Goal: Register for event/course

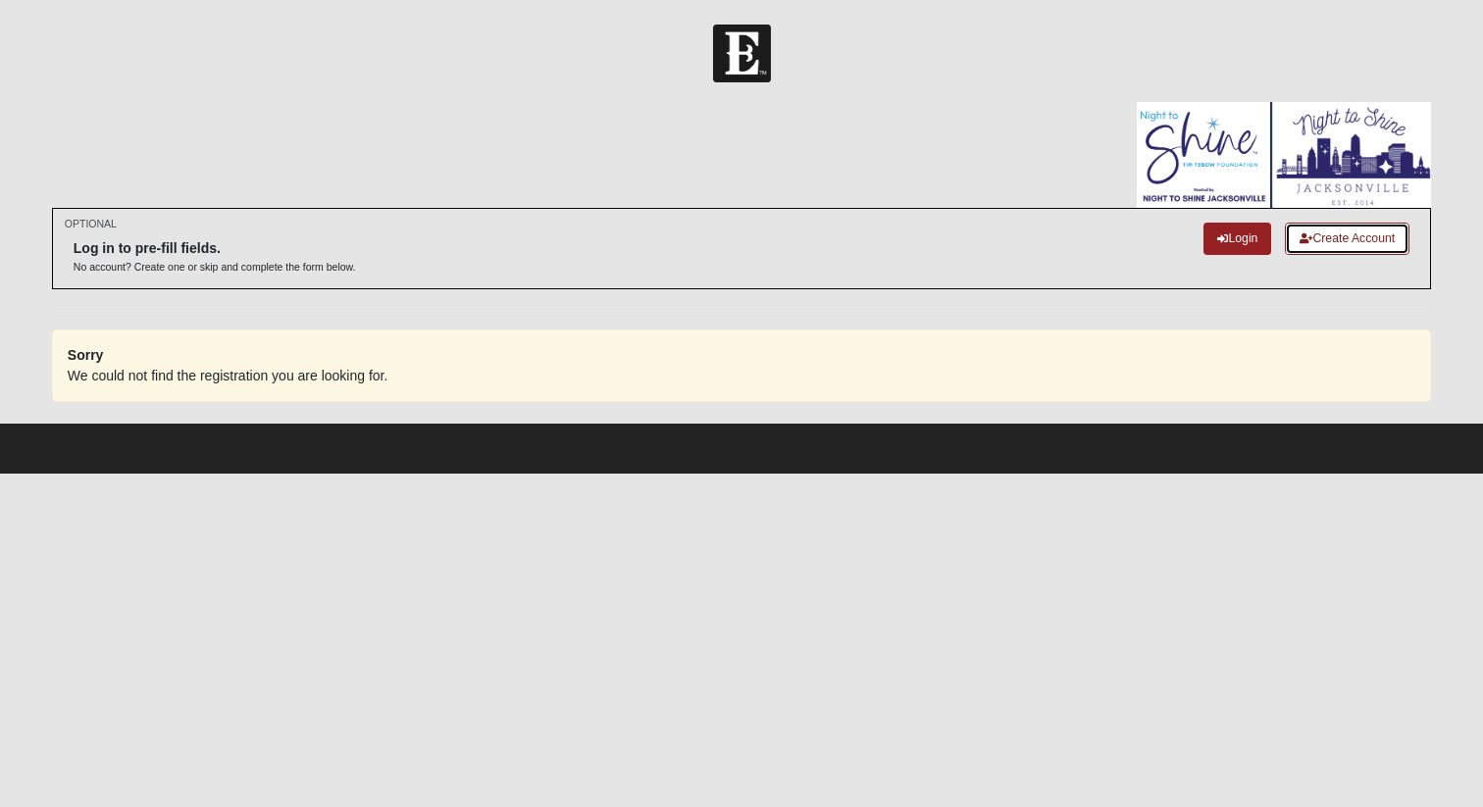
click at [1338, 240] on link "Create Account" at bounding box center [1347, 239] width 125 height 32
click at [1340, 259] on div "Login Create Account" at bounding box center [1306, 241] width 206 height 36
click at [1342, 243] on link "Create Account" at bounding box center [1347, 239] width 125 height 32
click at [1233, 239] on link "Login" at bounding box center [1237, 239] width 68 height 32
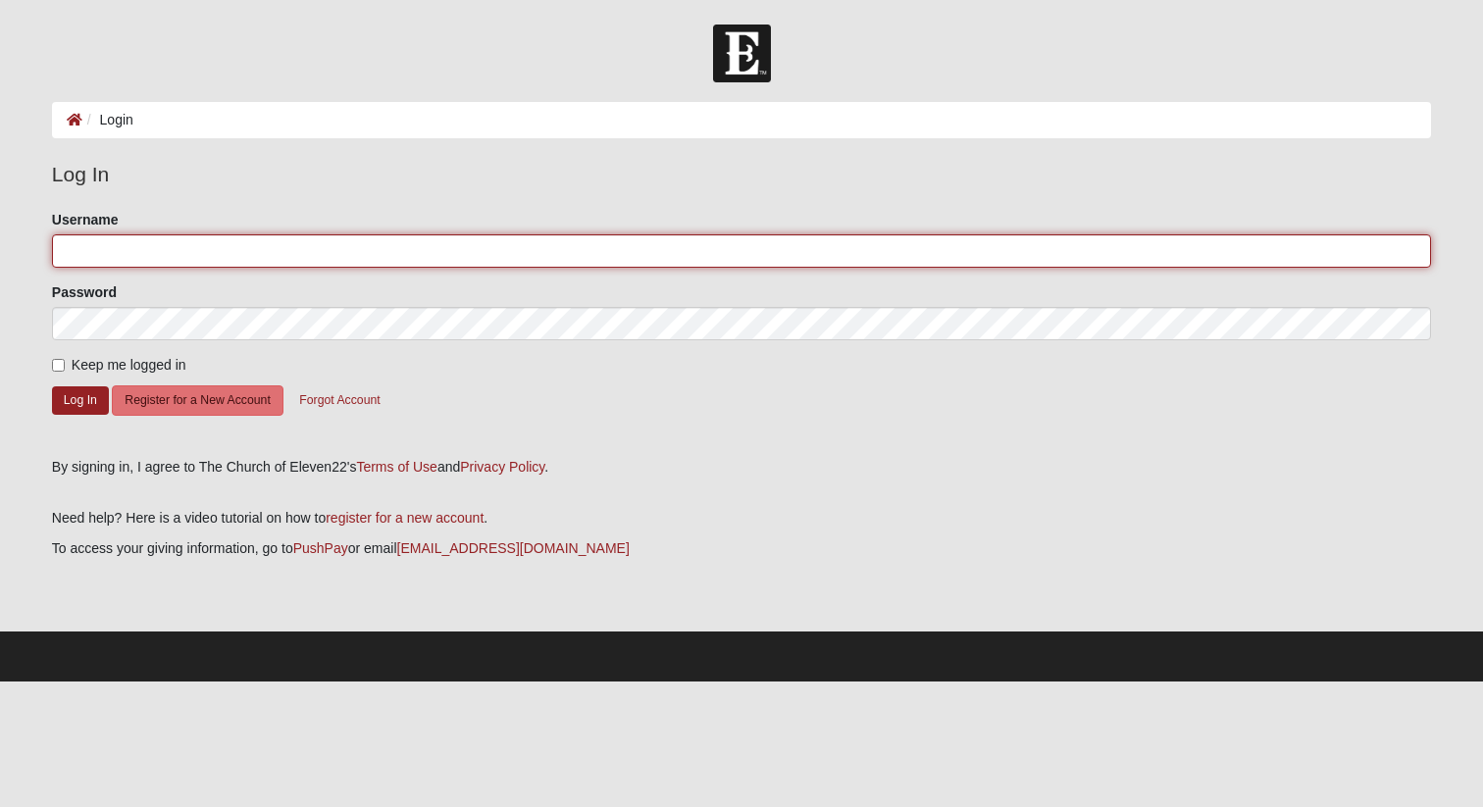
click at [434, 252] on input "Username" at bounding box center [741, 250] width 1379 height 33
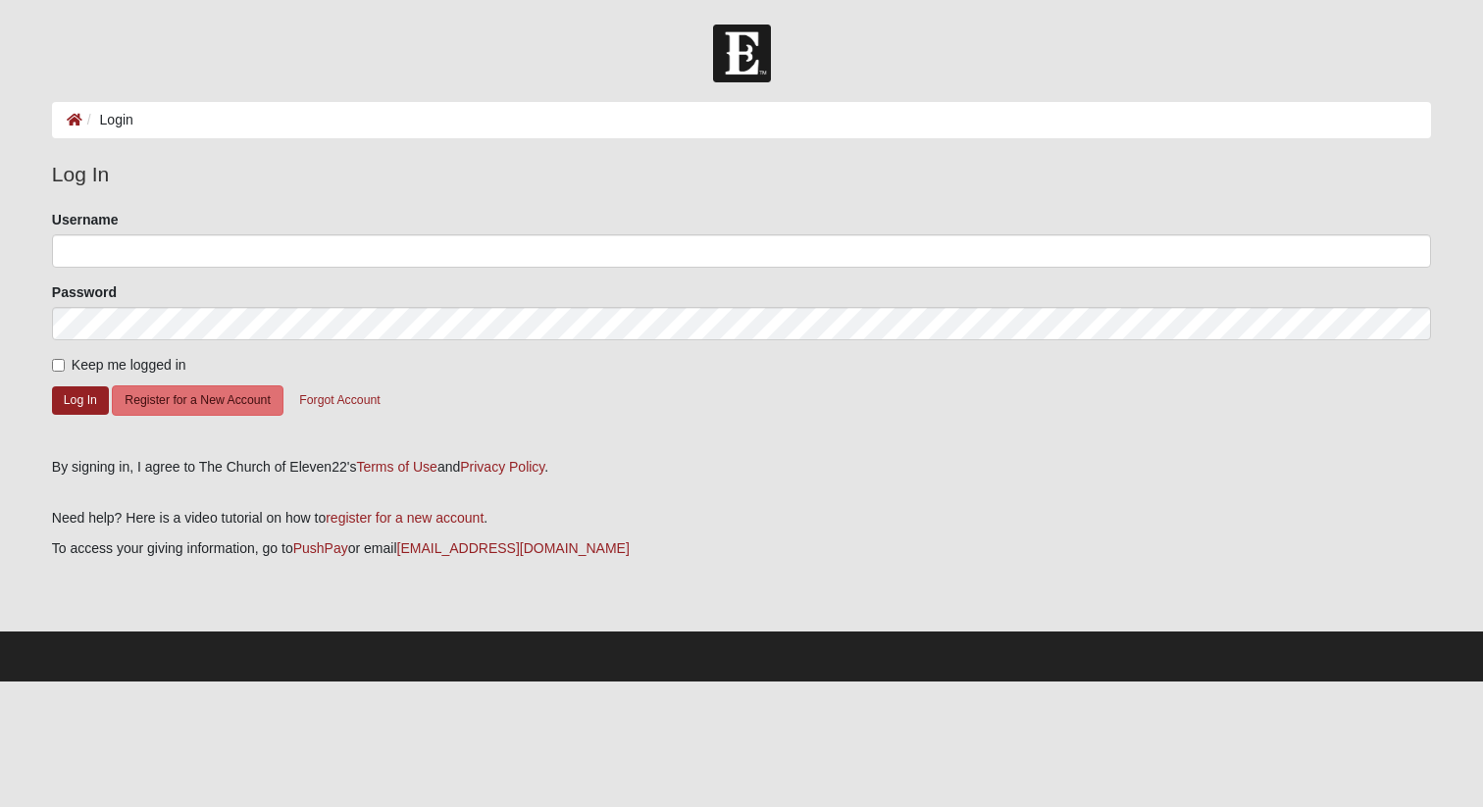
click at [389, 293] on div "Password" at bounding box center [741, 311] width 1379 height 58
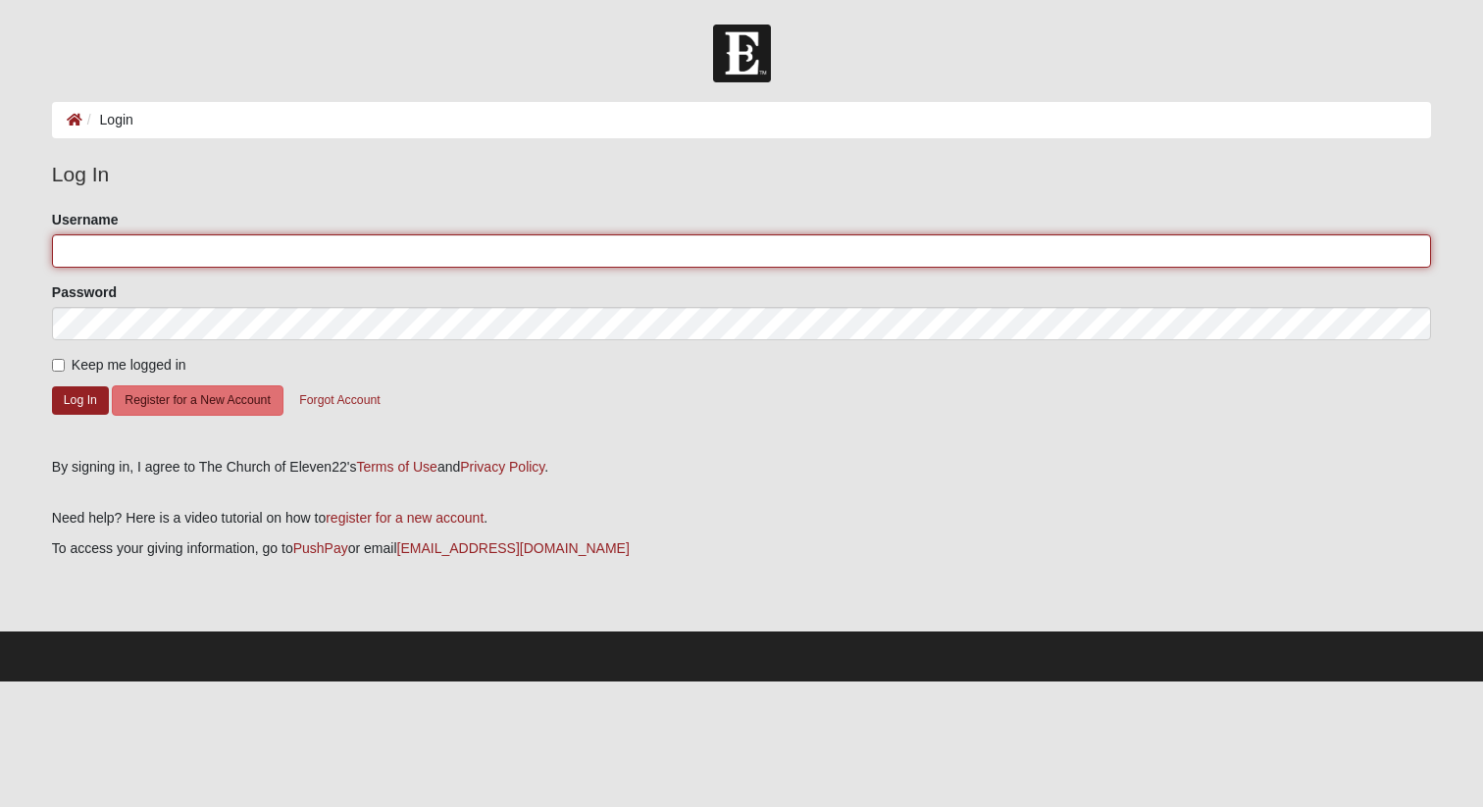
click at [303, 260] on input "Username" at bounding box center [741, 250] width 1379 height 33
type input "contactkim"
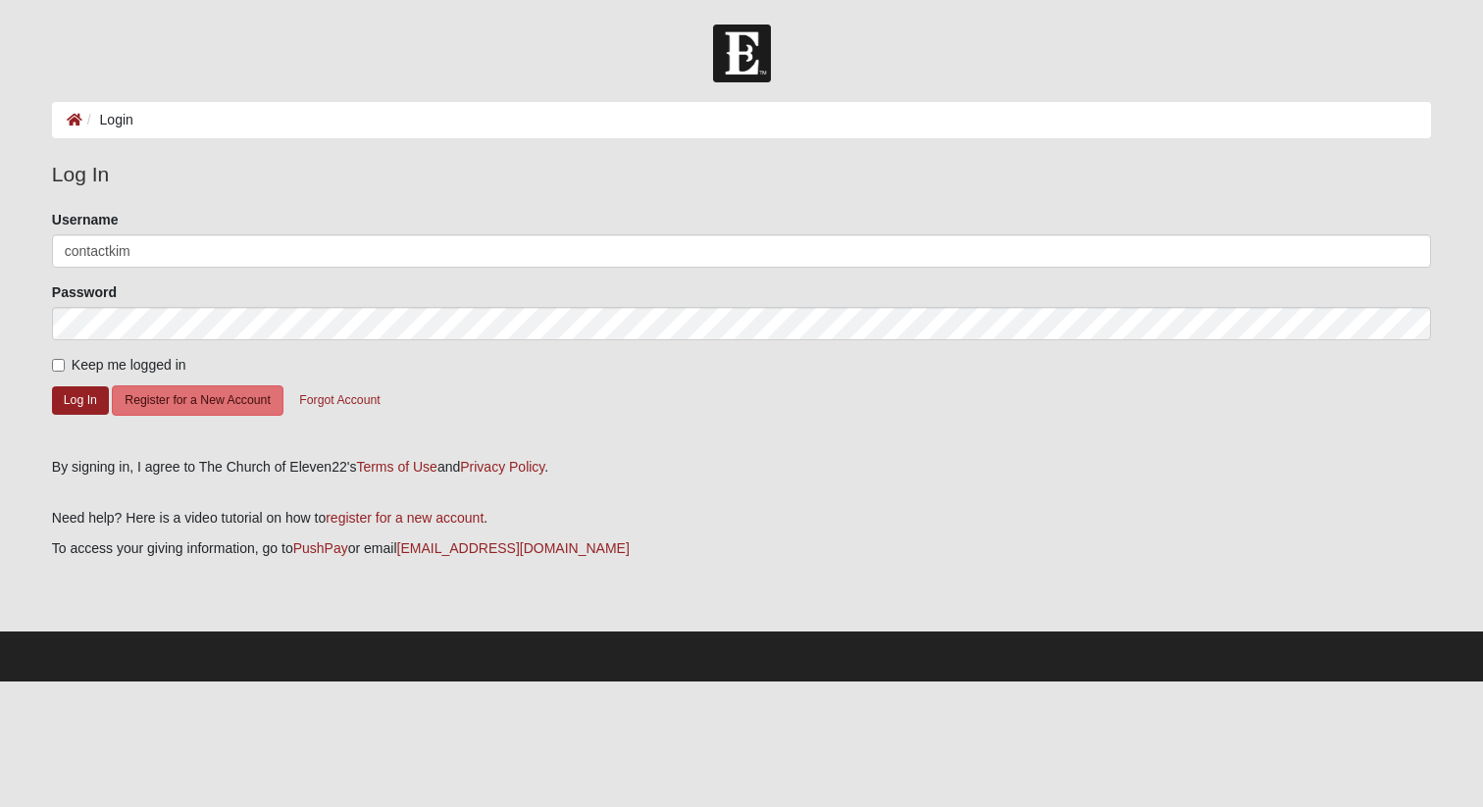
click at [70, 367] on label "Keep me logged in" at bounding box center [119, 365] width 134 height 21
click at [65, 367] on input "Keep me logged in" at bounding box center [58, 365] width 13 height 13
checkbox input "true"
click at [82, 394] on button "Log In" at bounding box center [80, 400] width 57 height 28
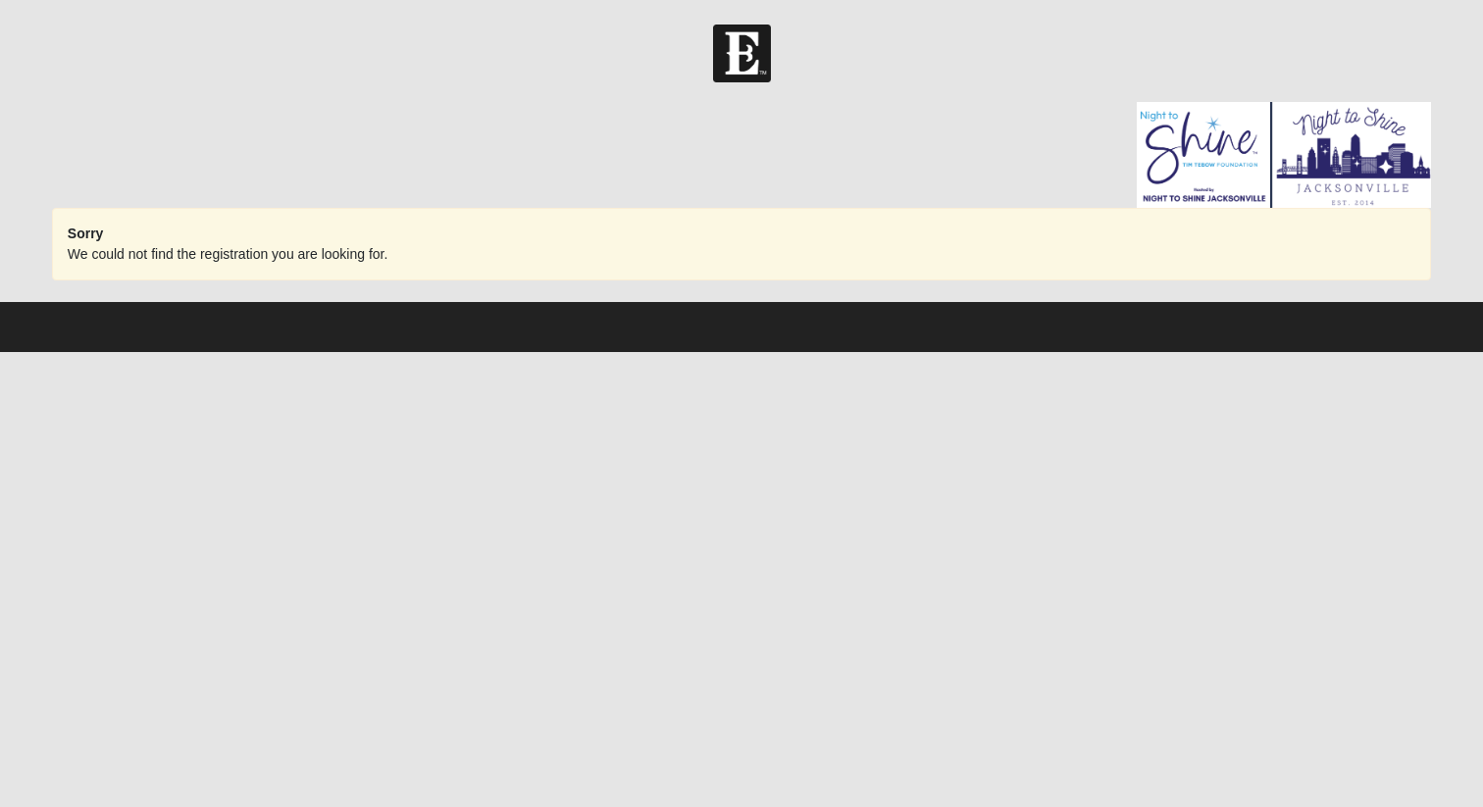
click at [1159, 175] on img at bounding box center [1284, 155] width 294 height 106
